Goal: Information Seeking & Learning: Learn about a topic

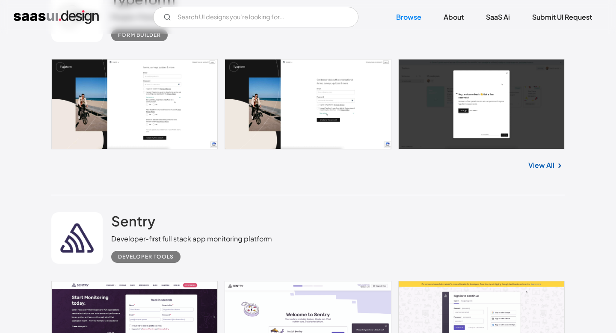
scroll to position [959, 0]
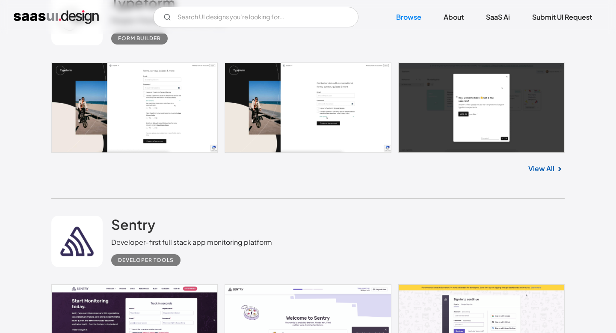
click at [544, 170] on link "View All" at bounding box center [541, 168] width 26 height 10
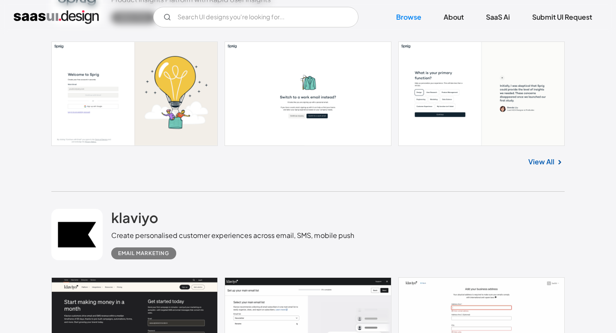
scroll to position [6638, 0]
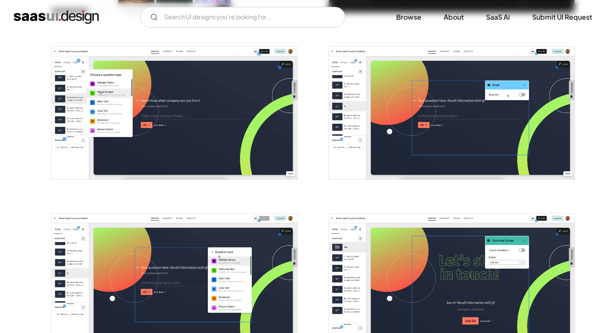
scroll to position [1163, 0]
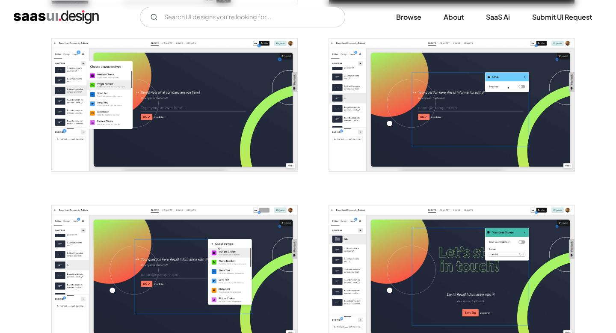
click at [80, 22] on img "home" at bounding box center [56, 17] width 85 height 14
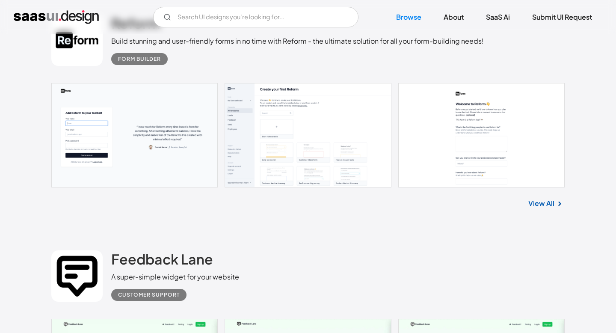
scroll to position [4100, 0]
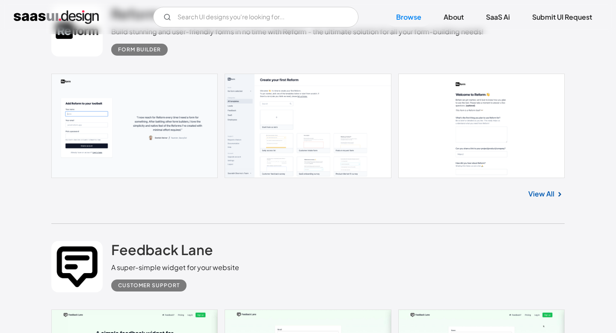
click at [551, 197] on link "View All" at bounding box center [541, 194] width 26 height 10
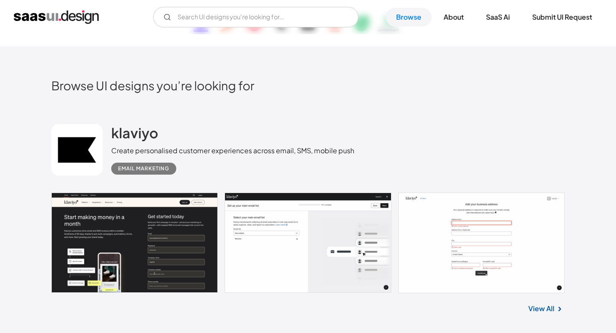
scroll to position [0, 0]
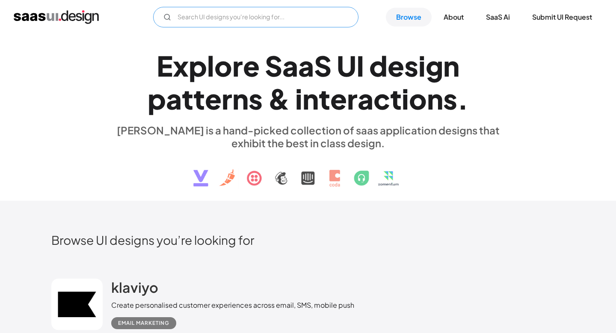
click at [292, 21] on input "Email Form" at bounding box center [255, 17] width 205 height 21
type input "s"
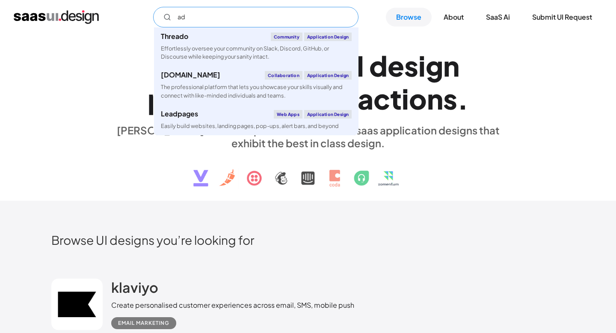
type input "a"
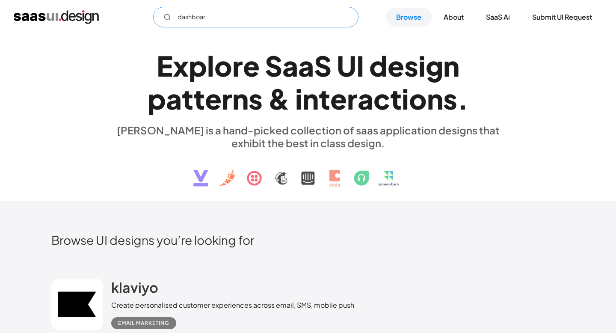
type input "dashboard"
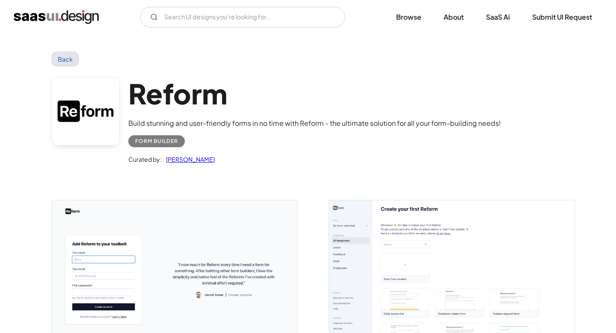
click at [83, 16] on img "home" at bounding box center [56, 17] width 85 height 14
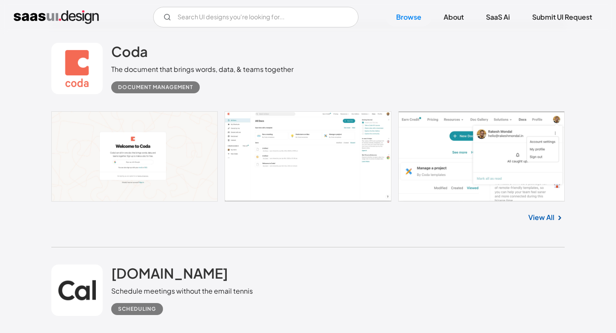
scroll to position [2264, 0]
